Goal: Information Seeking & Learning: Find specific fact

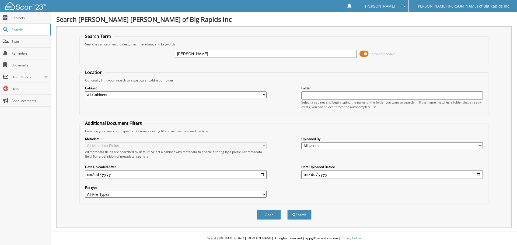
type input "evan luce"
click at [287, 210] on button "Search" at bounding box center [299, 215] width 24 height 10
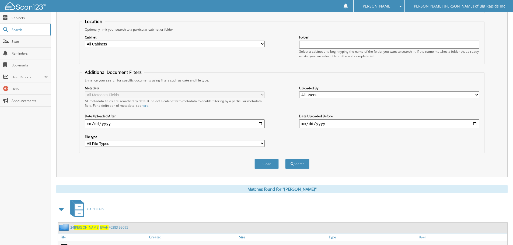
scroll to position [77, 0]
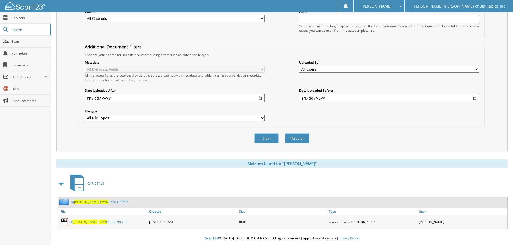
click at [103, 201] on link "24 LUCE , EVAN P6383 99695" at bounding box center [99, 202] width 58 height 5
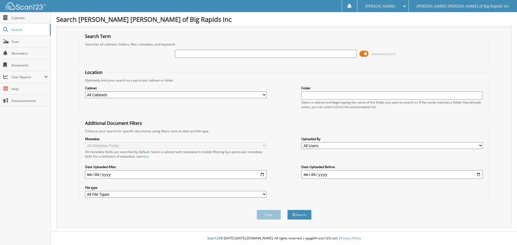
click at [213, 54] on input "text" at bounding box center [265, 54] width 181 height 8
type input "OLD NATIONAL BANK"
click at [287, 210] on button "Search" at bounding box center [299, 215] width 24 height 10
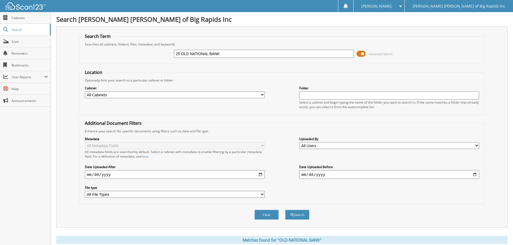
type input "25 OLD NATIONAL BANK"
click at [285, 210] on button "Search" at bounding box center [297, 215] width 24 height 10
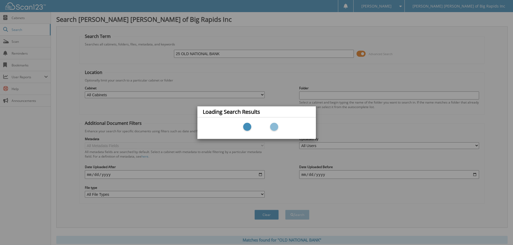
click at [259, 121] on div at bounding box center [257, 128] width 108 height 16
click at [245, 47] on div "Loading Search Results" at bounding box center [256, 122] width 513 height 245
click at [265, 68] on div "Loading Search Results" at bounding box center [256, 122] width 513 height 245
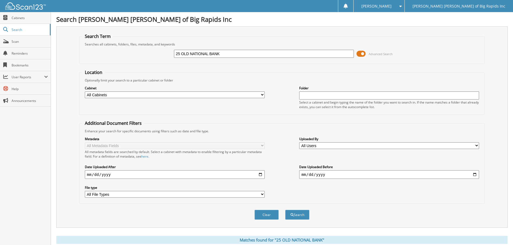
drag, startPoint x: 226, startPoint y: 57, endPoint x: 130, endPoint y: 62, distance: 96.2
click at [130, 62] on fieldset "Search Term Searches all cabinets, folders, files, metadata, and keywords 25 OL…" at bounding box center [281, 48] width 405 height 31
type input "[PERSON_NAME]"
click at [285, 210] on button "Search" at bounding box center [297, 215] width 24 height 10
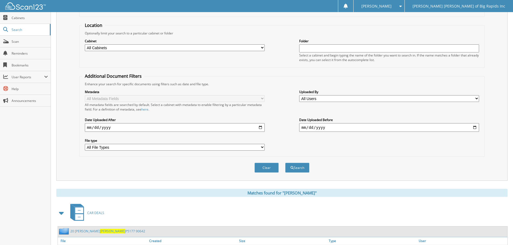
scroll to position [77, 0]
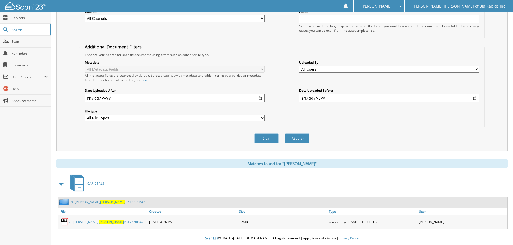
click at [101, 203] on link "20 ANITA FRANKS P5177 90642" at bounding box center [107, 202] width 75 height 5
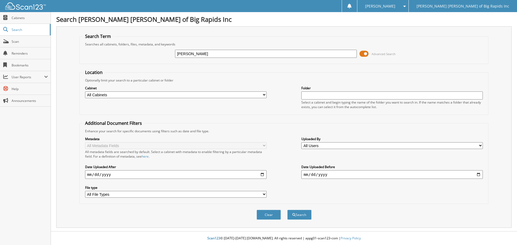
type input "FLAGG"
click at [287, 210] on button "Search" at bounding box center [299, 215] width 24 height 10
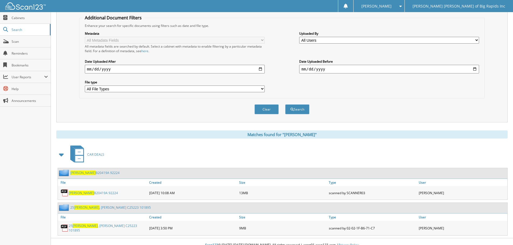
scroll to position [111, 0]
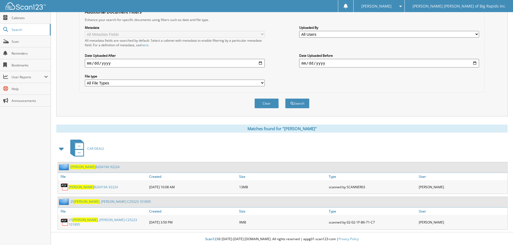
click at [90, 166] on link "FLAGG B20419A 92224" at bounding box center [94, 167] width 49 height 5
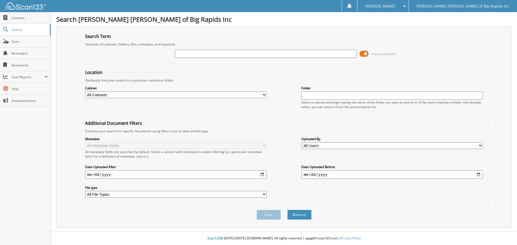
click at [187, 51] on input "text" at bounding box center [265, 54] width 181 height 8
type input "[PERSON_NAME]"
click at [287, 210] on button "Search" at bounding box center [299, 215] width 24 height 10
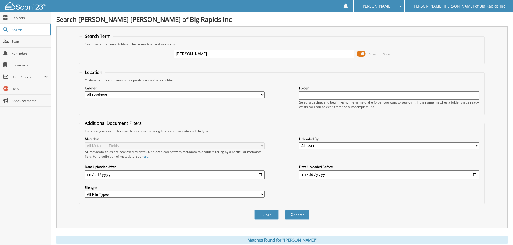
scroll to position [111, 0]
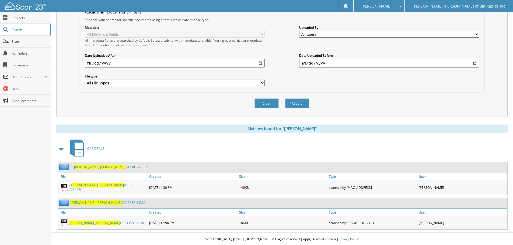
click at [110, 200] on link "[PERSON_NAME] C21335B 94330" at bounding box center [107, 202] width 75 height 5
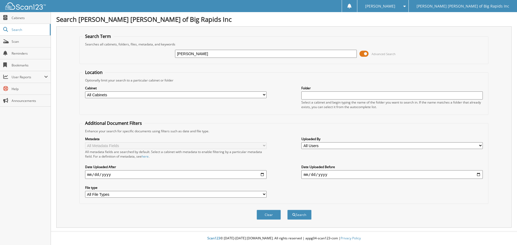
type input "[PERSON_NAME]"
click at [287, 210] on button "Search" at bounding box center [299, 215] width 24 height 10
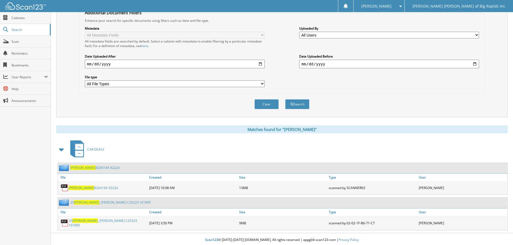
scroll to position [111, 0]
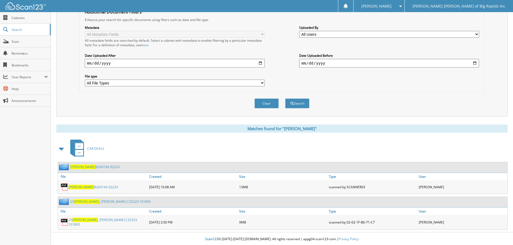
click at [91, 167] on link "[PERSON_NAME] B20419A 92224" at bounding box center [94, 167] width 49 height 5
